Goal: Task Accomplishment & Management: Use online tool/utility

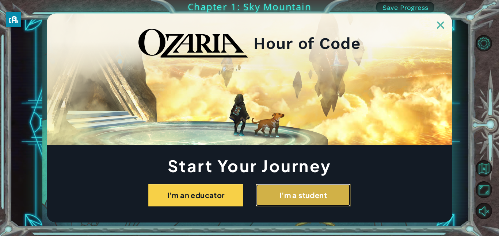
click at [312, 189] on button "I'm a student" at bounding box center [302, 195] width 95 height 23
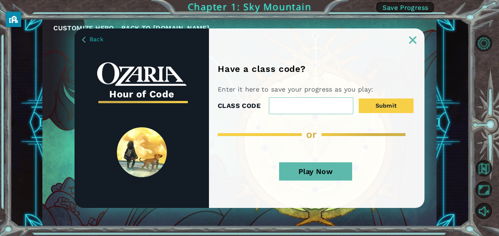
click at [305, 162] on button "Play Now" at bounding box center [315, 171] width 73 height 18
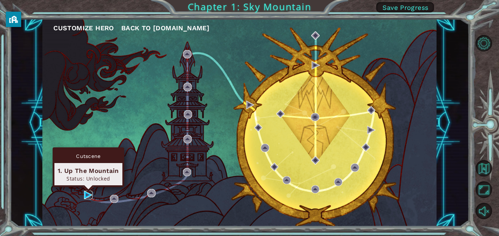
click at [88, 195] on img at bounding box center [88, 195] width 8 height 8
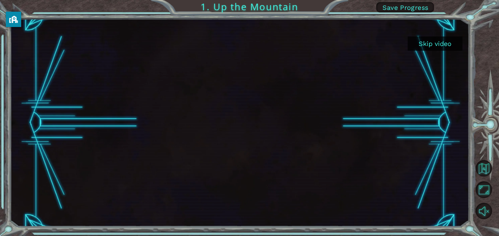
click at [436, 38] on button "Skip video" at bounding box center [434, 43] width 55 height 14
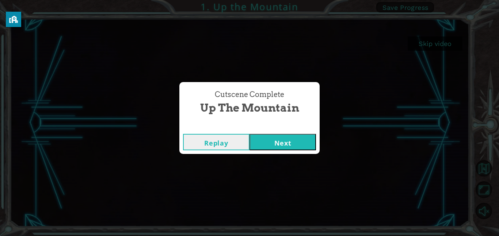
click at [274, 136] on button "Next" at bounding box center [282, 142] width 66 height 16
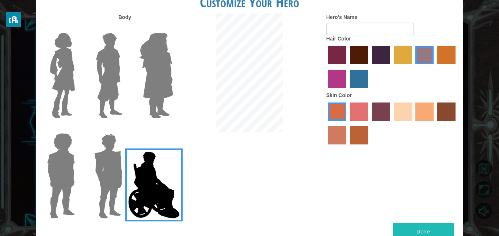
click at [118, 161] on img at bounding box center [108, 175] width 34 height 91
click at [125, 128] on input "Hero Garnet" at bounding box center [125, 128] width 0 height 0
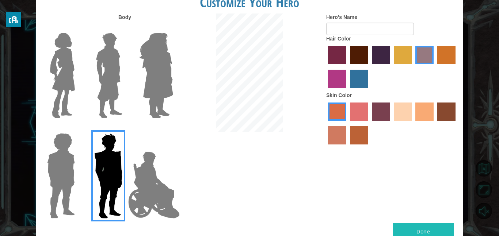
click at [111, 84] on img at bounding box center [109, 75] width 32 height 91
click at [125, 28] on input "Hero Lars" at bounding box center [125, 28] width 0 height 0
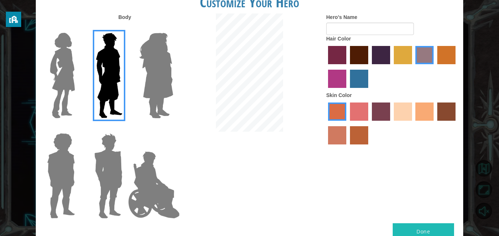
click at [64, 157] on img at bounding box center [61, 175] width 34 height 91
click at [78, 128] on input "Hero Steven" at bounding box center [78, 128] width 0 height 0
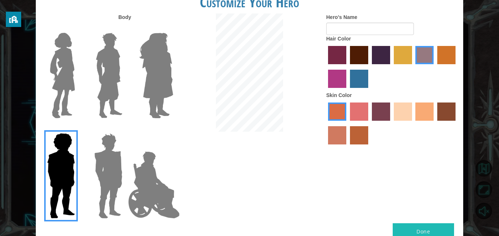
click at [109, 98] on img at bounding box center [109, 75] width 32 height 91
click at [125, 28] on input "Hero Lars" at bounding box center [125, 28] width 0 height 0
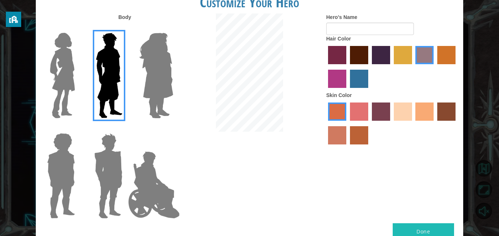
click at [125, 175] on img at bounding box center [153, 185] width 57 height 73
click at [173, 128] on input "Hero Jamie" at bounding box center [173, 128] width 0 height 0
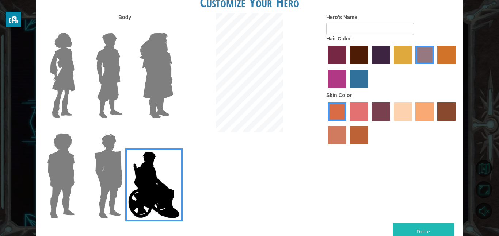
click at [115, 176] on img at bounding box center [108, 175] width 34 height 91
click at [125, 128] on input "Hero Garnet" at bounding box center [125, 128] width 0 height 0
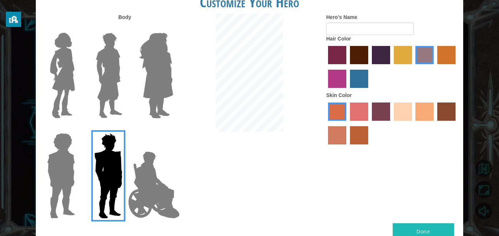
click at [357, 61] on label "maroon hair color" at bounding box center [359, 55] width 18 height 18
click at [347, 67] on input "maroon hair color" at bounding box center [347, 67] width 0 height 0
click at [421, 112] on label "tacao skin color" at bounding box center [424, 112] width 18 height 18
click at [413, 123] on input "tacao skin color" at bounding box center [413, 123] width 0 height 0
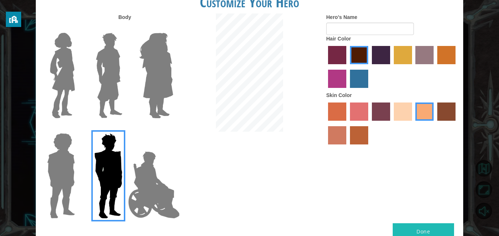
click at [395, 54] on label "tulip tree hair color" at bounding box center [402, 55] width 18 height 18
click at [391, 67] on input "tulip tree hair color" at bounding box center [391, 67] width 0 height 0
click at [365, 57] on label "maroon hair color" at bounding box center [359, 55] width 18 height 18
click at [347, 67] on input "maroon hair color" at bounding box center [347, 67] width 0 height 0
click at [447, 53] on label "gold drop hair color" at bounding box center [446, 55] width 18 height 18
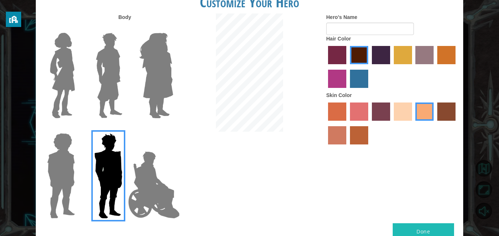
click at [434, 67] on input "gold drop hair color" at bounding box center [434, 67] width 0 height 0
click at [364, 72] on label "lachmara hair color" at bounding box center [359, 79] width 18 height 18
click at [347, 91] on input "lachmara hair color" at bounding box center [347, 91] width 0 height 0
click at [359, 50] on label "maroon hair color" at bounding box center [359, 55] width 18 height 18
click at [347, 67] on input "maroon hair color" at bounding box center [347, 67] width 0 height 0
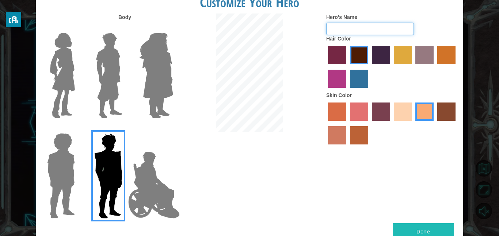
click at [337, 27] on input "Hero's Name" at bounding box center [370, 29] width 88 height 12
type input "n"
click at [336, 29] on input "NIGG3R" at bounding box center [370, 29] width 88 height 12
type input "N1GG3R"
click at [418, 232] on button "Done" at bounding box center [422, 231] width 61 height 16
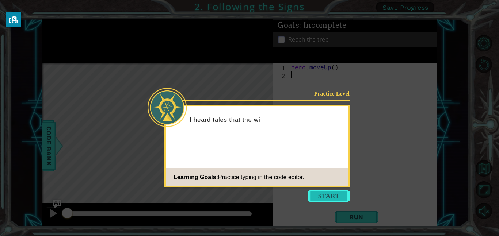
click at [313, 192] on button "Start" at bounding box center [329, 196] width 42 height 12
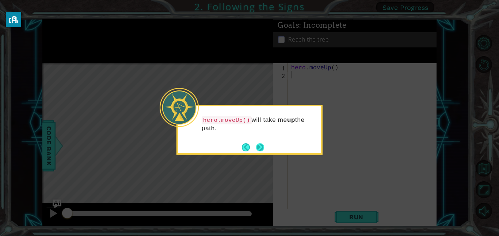
click at [260, 146] on button "Next" at bounding box center [259, 147] width 8 height 8
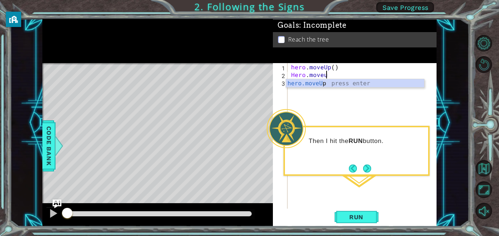
scroll to position [0, 2]
type textarea "Hero.moveup"
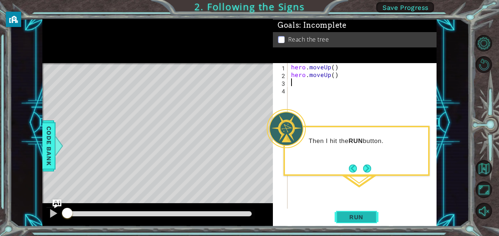
click at [353, 218] on span "Run" at bounding box center [356, 217] width 29 height 7
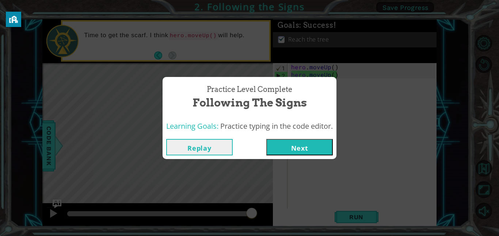
click at [302, 142] on button "Next" at bounding box center [299, 147] width 66 height 16
